Goal: Information Seeking & Learning: Check status

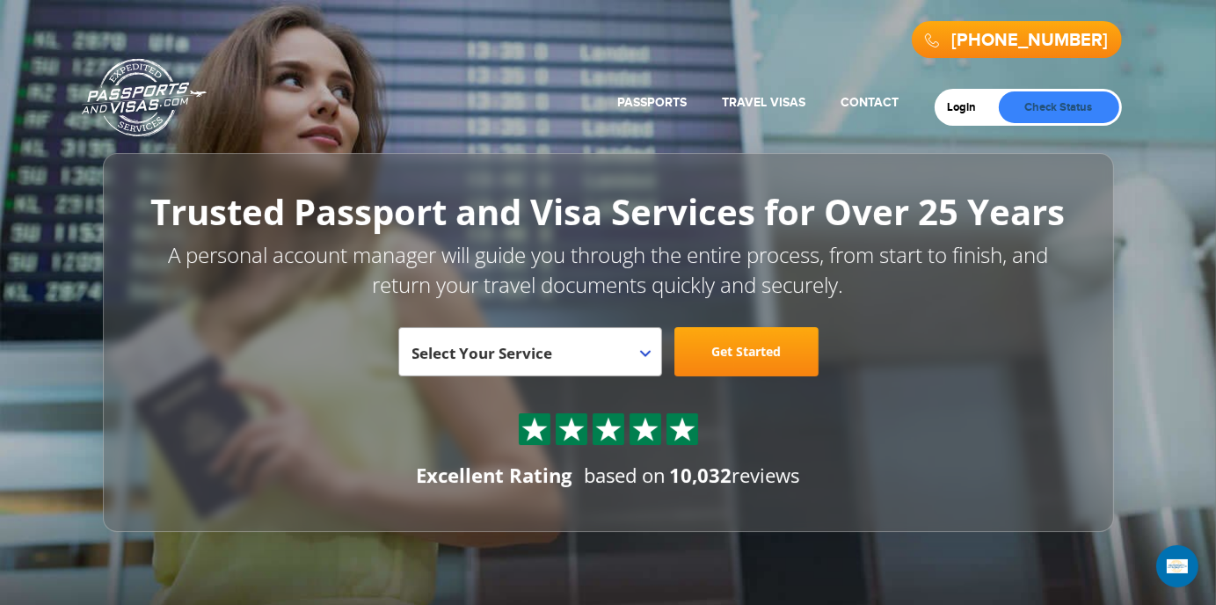
click at [1037, 112] on link "Check Status" at bounding box center [1058, 107] width 120 height 32
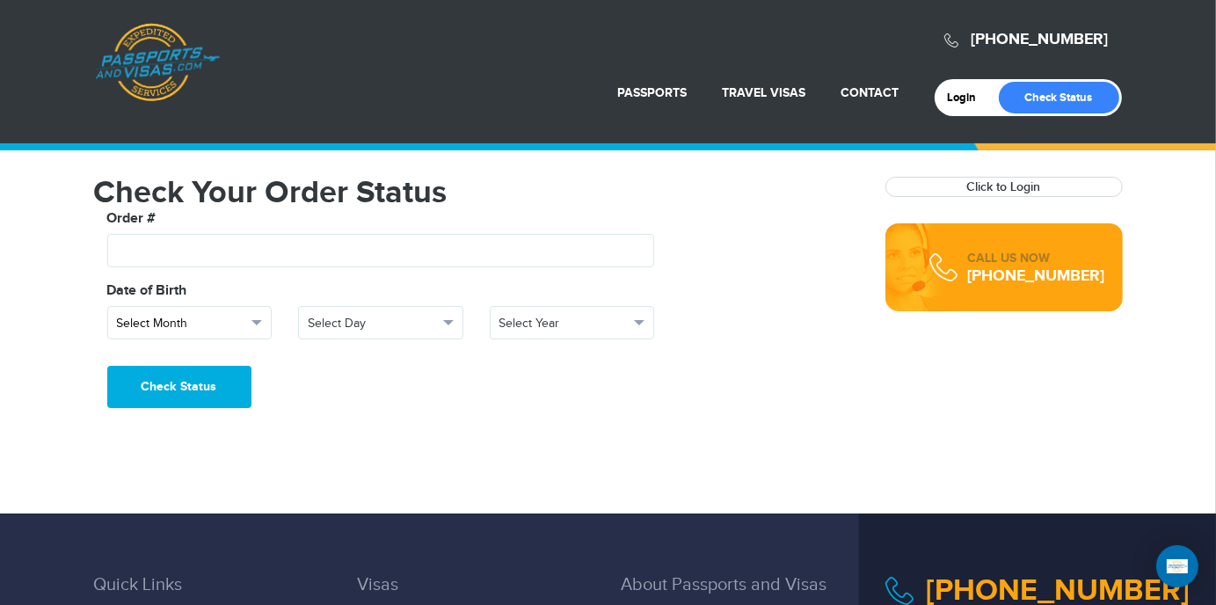
click at [262, 322] on button "Select Month" at bounding box center [189, 322] width 165 height 33
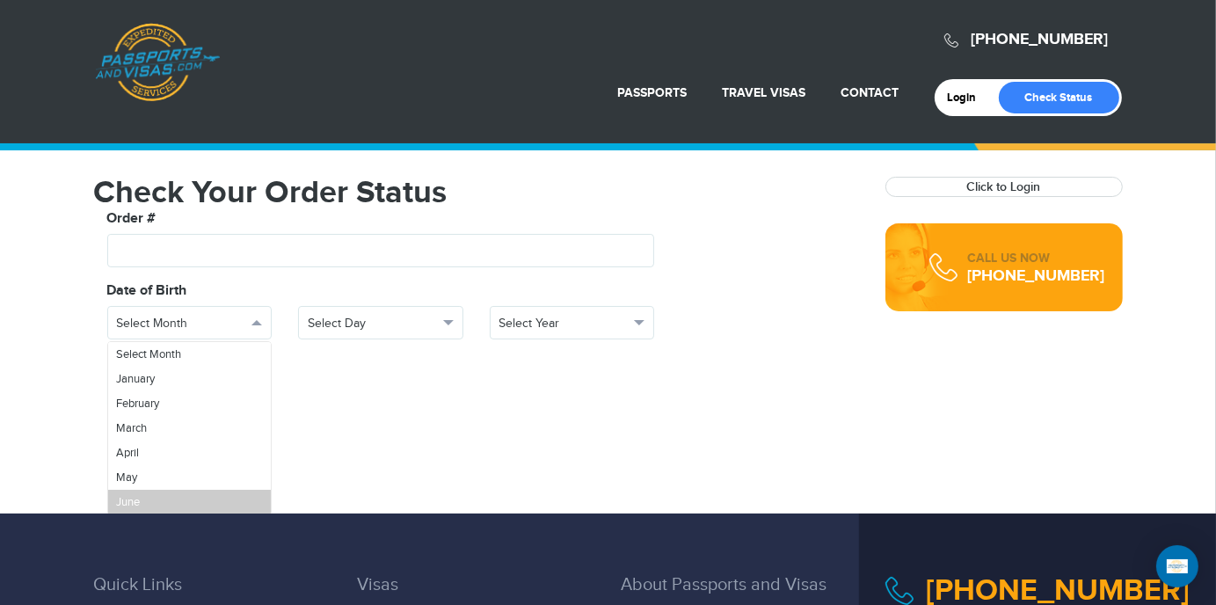
click at [183, 496] on link "June" at bounding box center [189, 502] width 163 height 25
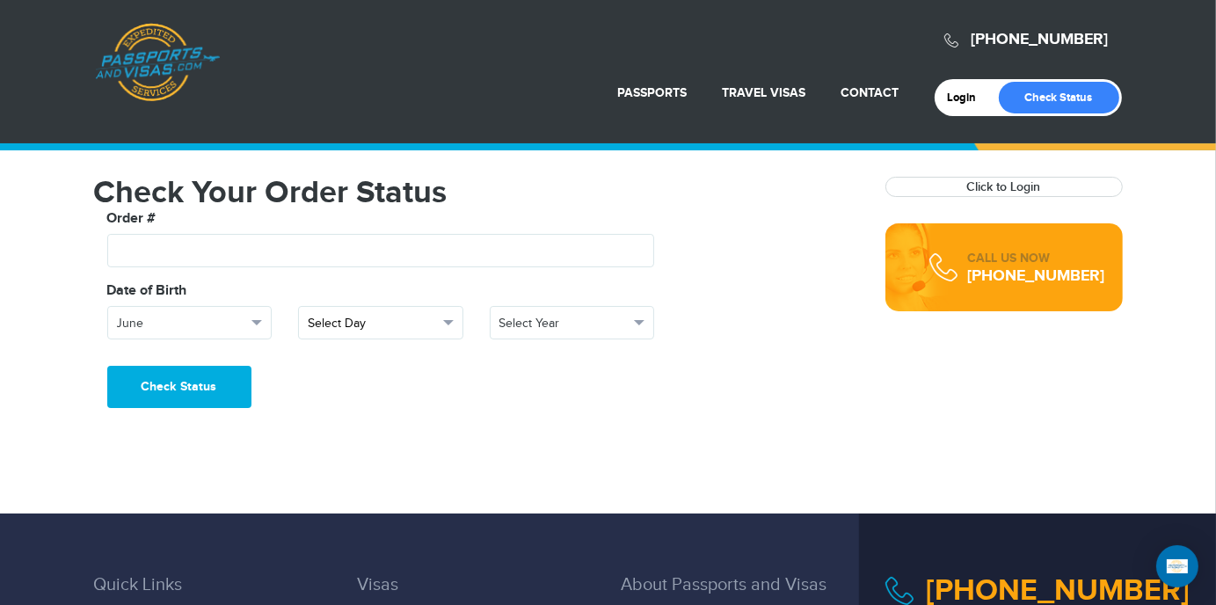
click at [443, 326] on button "Select Day" at bounding box center [380, 322] width 165 height 33
click at [337, 479] on link "5" at bounding box center [380, 477] width 163 height 25
click at [637, 326] on button "Select Year" at bounding box center [572, 322] width 165 height 33
click at [535, 372] on link "1964" at bounding box center [571, 373] width 163 height 25
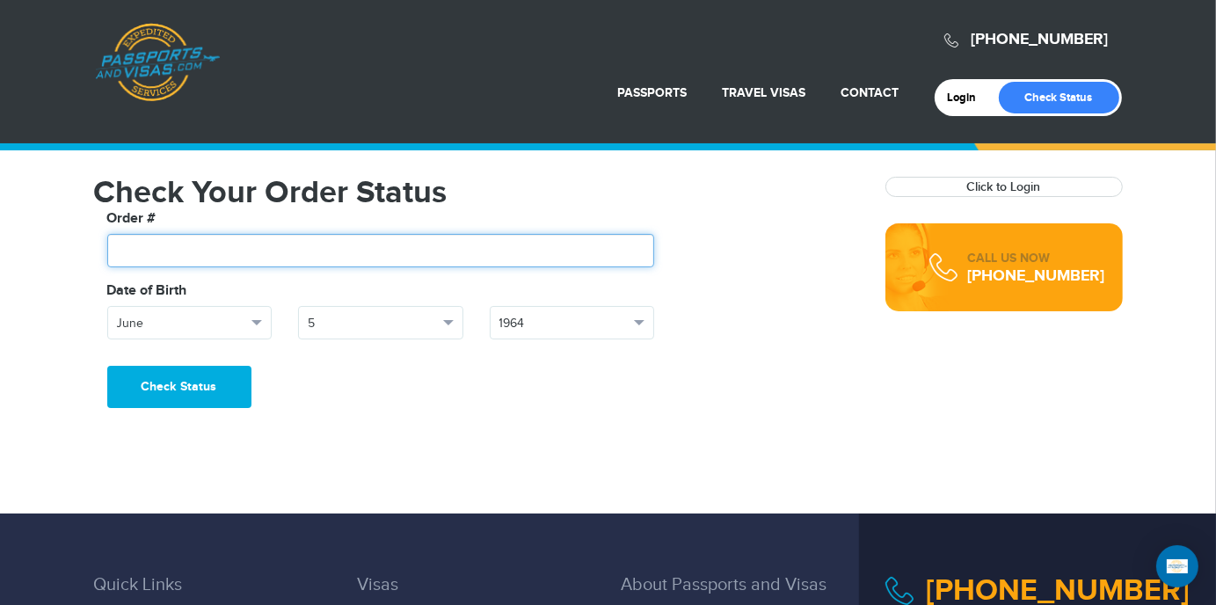
click at [418, 247] on input "text" at bounding box center [381, 250] width 548 height 33
type input "*******"
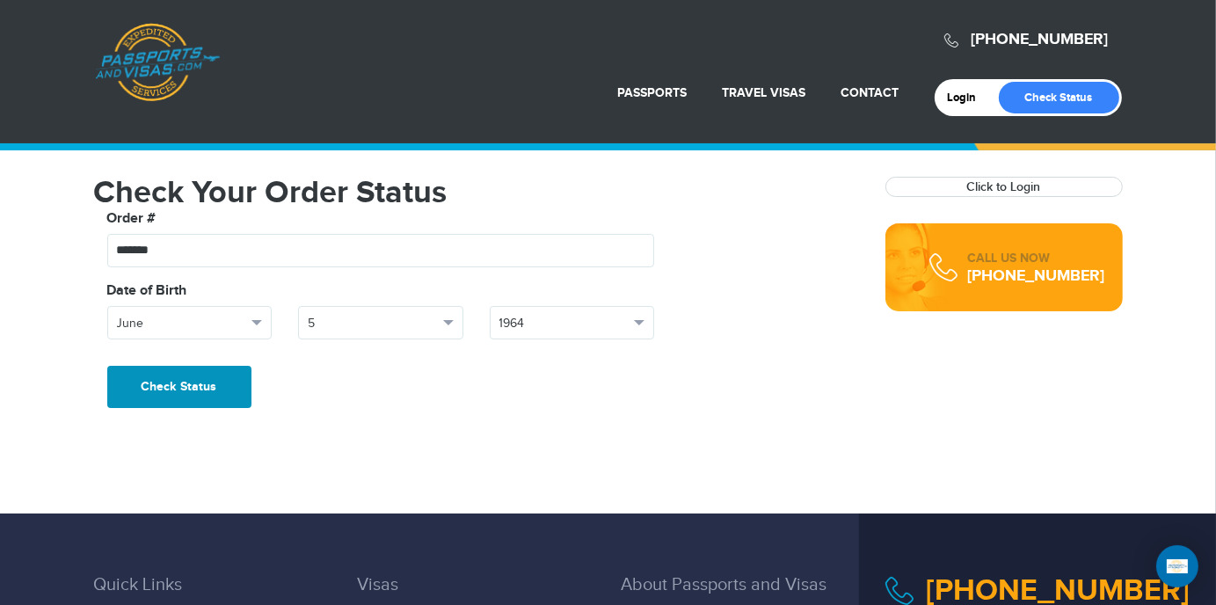
click at [203, 393] on button "Check Status" at bounding box center [179, 387] width 144 height 42
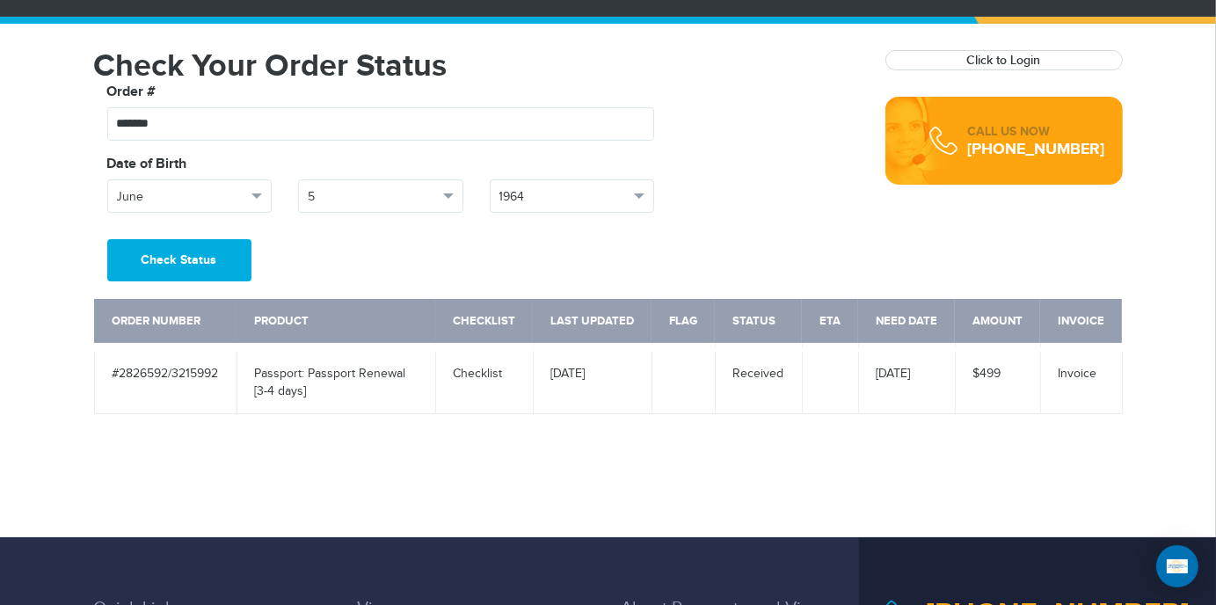
scroll to position [105, 0]
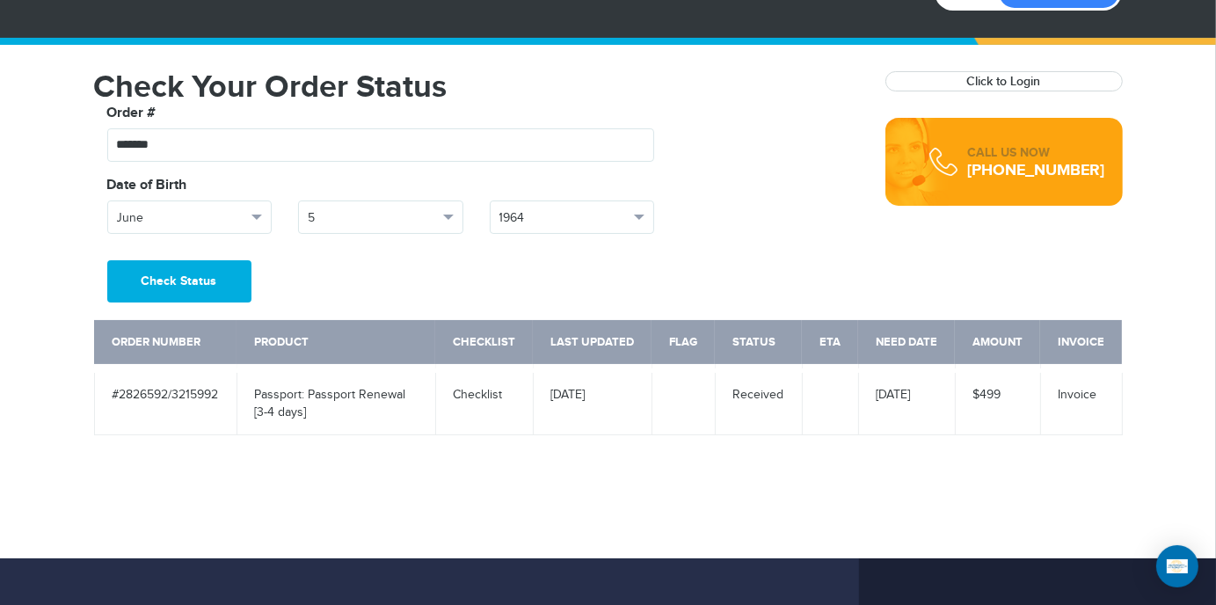
click at [193, 461] on div "720-679-7148 Passports & Visas.com Login Check Status Passports Passport Renewa…" at bounding box center [608, 227] width 1216 height 664
